Goal: Information Seeking & Learning: Learn about a topic

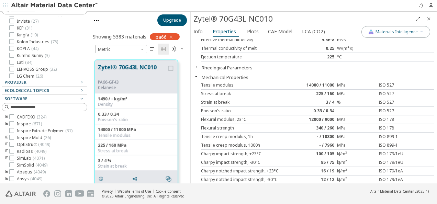
click at [3, 9] on span "button" at bounding box center [5, 5] width 7 height 11
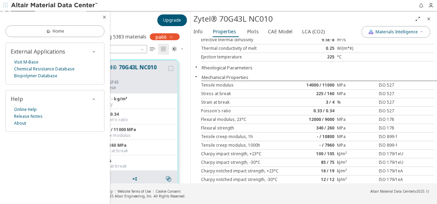
click at [135, 20] on div at bounding box center [121, 20] width 64 height 15
click at [295, 15] on div "Zytel® 70G43L NC010" at bounding box center [303, 18] width 219 height 11
click at [431, 17] on icon "Close" at bounding box center [429, 19] width 6 height 6
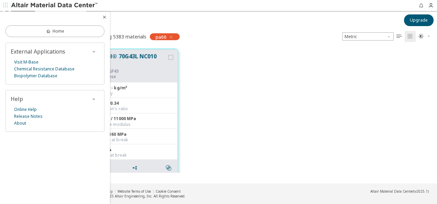
scroll to position [135, 342]
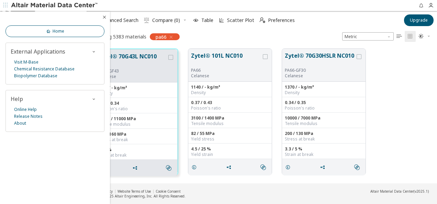
click at [52, 31] on span "Home" at bounding box center [55, 32] width 19 height 6
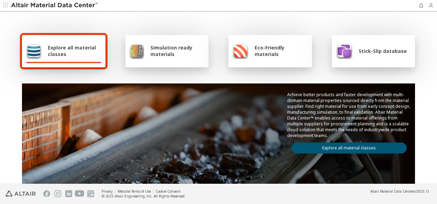
click at [432, 10] on span "button" at bounding box center [432, 5] width 9 height 11
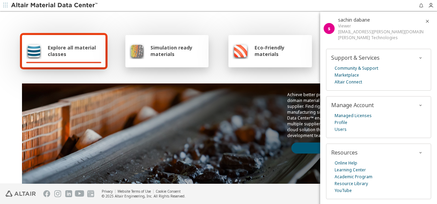
click at [233, 21] on div "Explore all material classes Simulation ready materials Eco-Friendly materials …" at bounding box center [218, 111] width 399 height 199
click at [169, 110] on div "Achieve better products and faster development with multi-domain material prope…" at bounding box center [218, 123] width 393 height 78
click at [425, 20] on icon "button" at bounding box center [428, 22] width 6 height 6
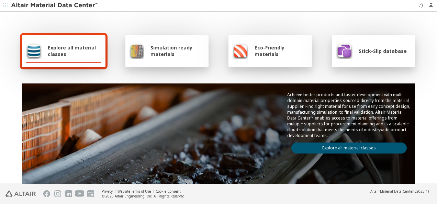
click at [312, 143] on link "Explore all material classes" at bounding box center [350, 148] width 116 height 11
